Goal: Task Accomplishment & Management: Use online tool/utility

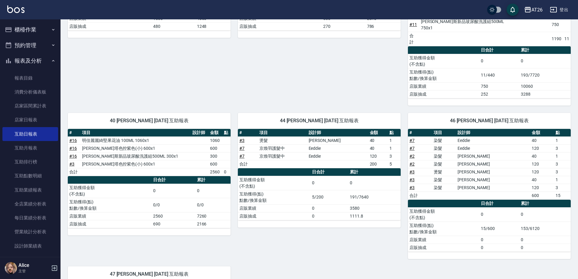
scroll to position [149, 0]
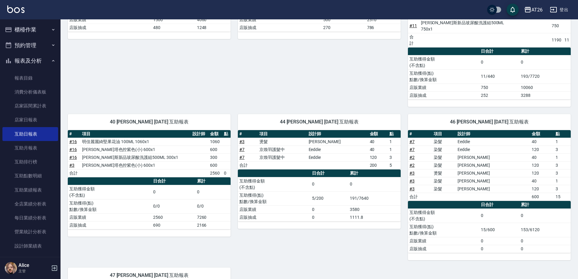
click at [37, 33] on button "櫃檯作業" at bounding box center [30, 30] width 56 height 16
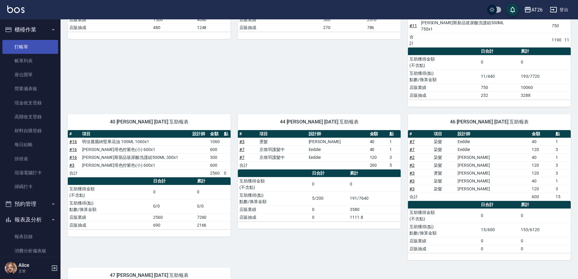
click at [44, 49] on link "打帳單" at bounding box center [30, 47] width 56 height 14
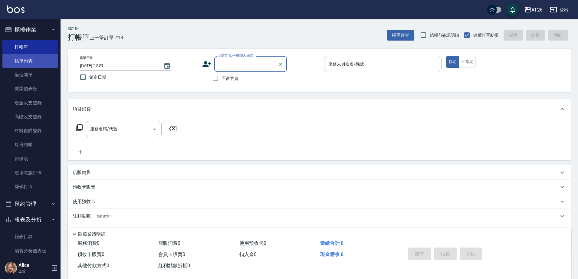
click at [21, 57] on link "帳單列表" at bounding box center [30, 61] width 56 height 14
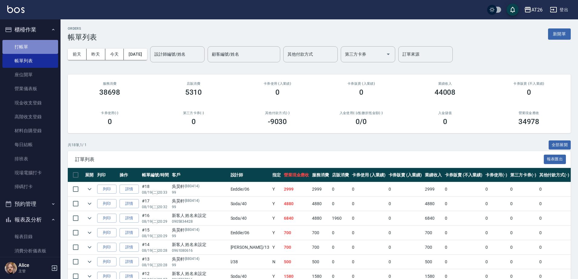
click at [31, 43] on link "打帳單" at bounding box center [30, 47] width 56 height 14
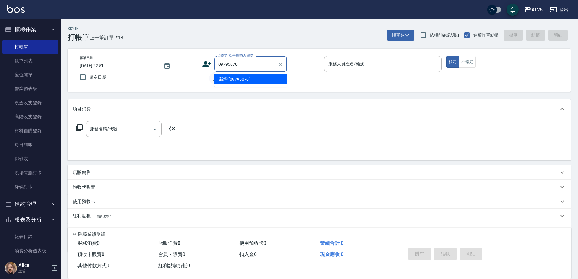
type input "097950709"
